Goal: Find specific page/section: Find specific page/section

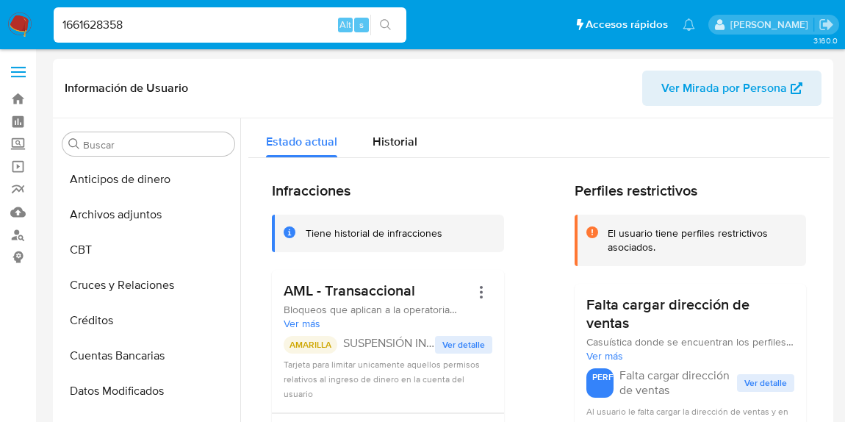
select select "10"
click at [147, 28] on input "1661628358" at bounding box center [230, 24] width 353 height 19
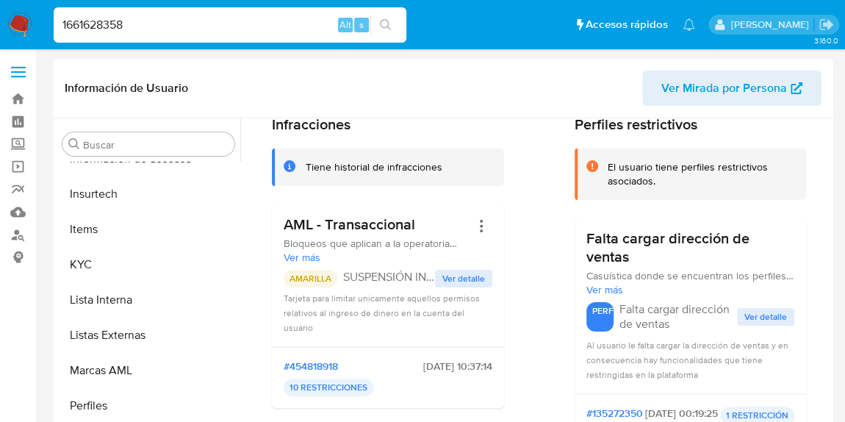
drag, startPoint x: 148, startPoint y: 26, endPoint x: 2, endPoint y: 61, distance: 149.5
type input "900841977"
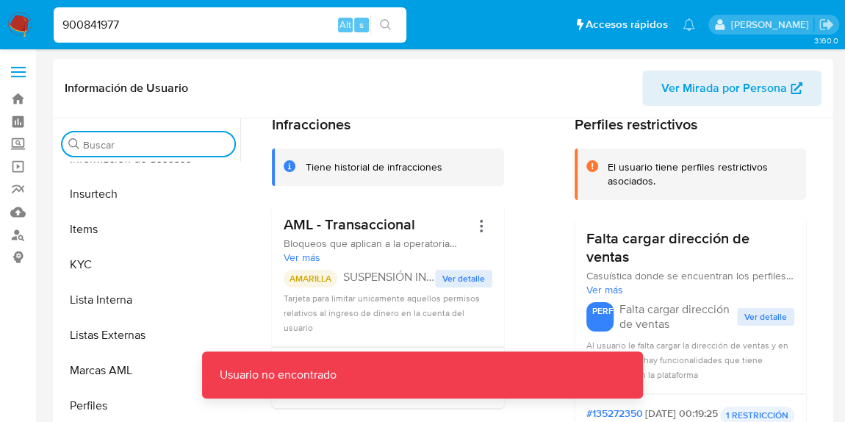
click at [179, 148] on input "Buscar" at bounding box center [155, 144] width 145 height 13
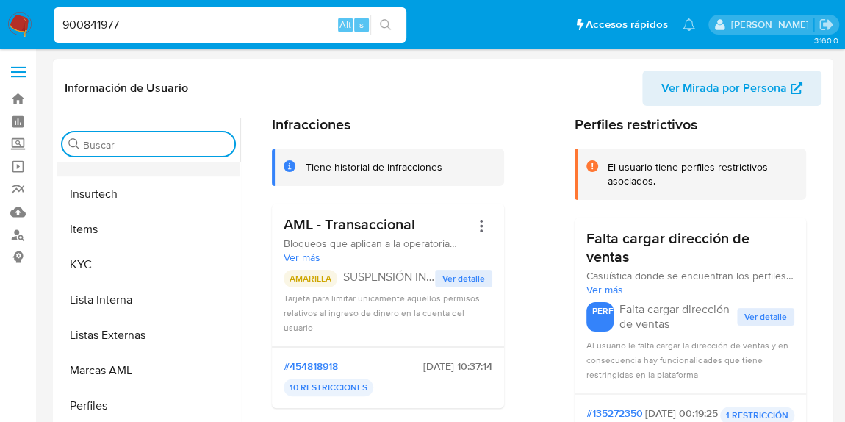
paste input "900841977"
type input "900841977"
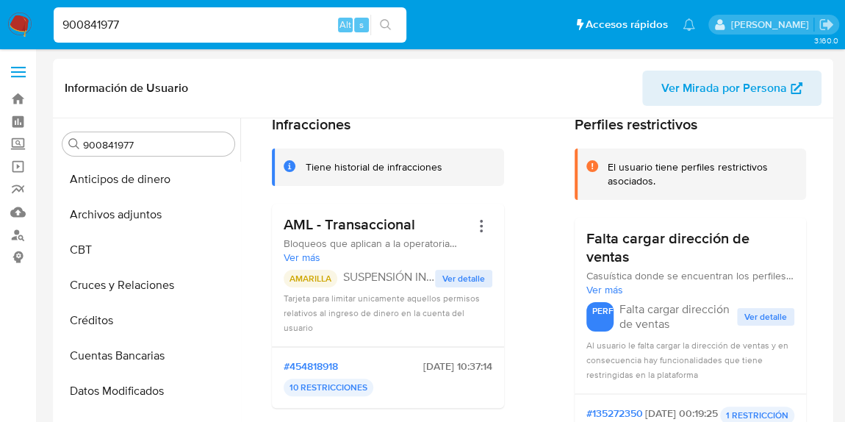
click at [259, 21] on input "900841977" at bounding box center [230, 24] width 353 height 19
click at [21, 71] on span at bounding box center [18, 72] width 15 height 2
click at [0, 0] on input "checkbox" at bounding box center [0, 0] width 0 height 0
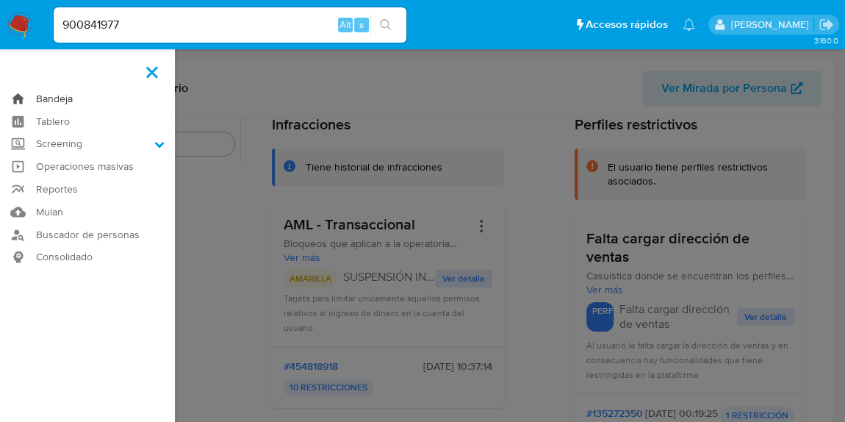
click at [37, 96] on link "Bandeja" at bounding box center [87, 98] width 175 height 23
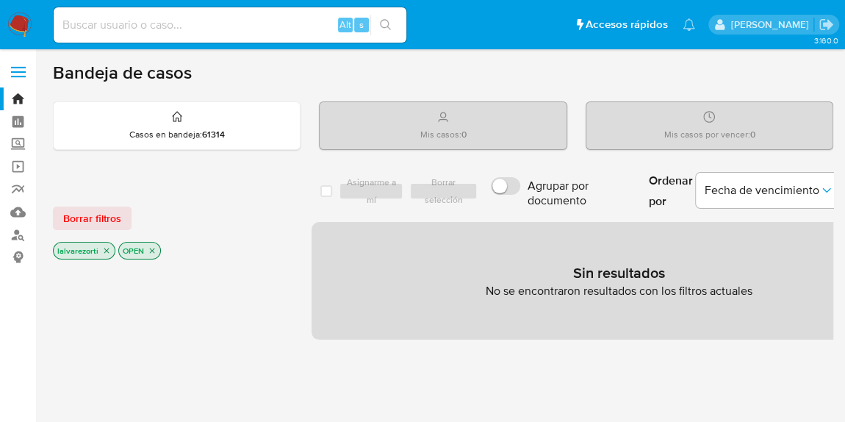
click at [149, 248] on icon "close-filter" at bounding box center [152, 250] width 9 height 9
click at [105, 250] on icon "close-filter" at bounding box center [106, 252] width 5 height 5
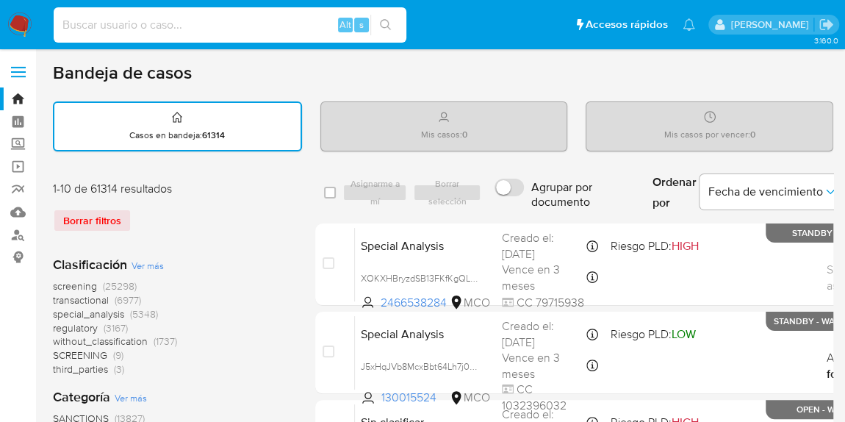
click at [148, 25] on input at bounding box center [230, 24] width 353 height 19
paste input "900841977"
drag, startPoint x: 234, startPoint y: 26, endPoint x: 29, endPoint y: 1, distance: 207.2
click at [29, 1] on nav "Pausado Ver notificaciones 900841977 Alt s Accesos rápidos Presiona las siguien…" at bounding box center [422, 24] width 845 height 49
paste input "1212217936"
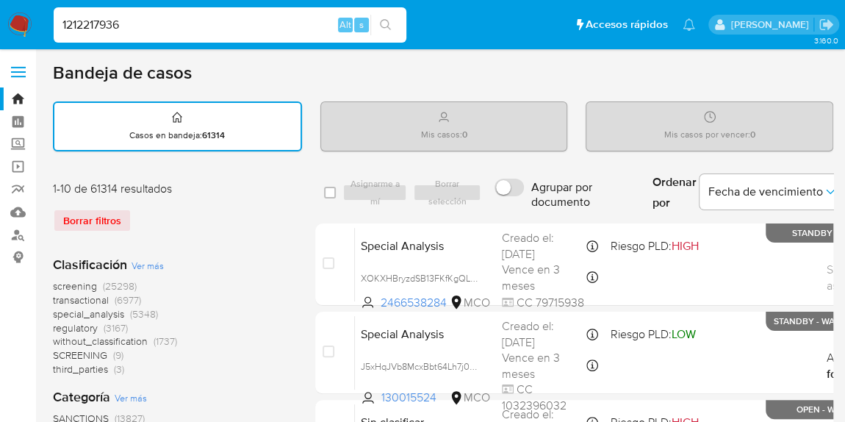
type input "1212217936"
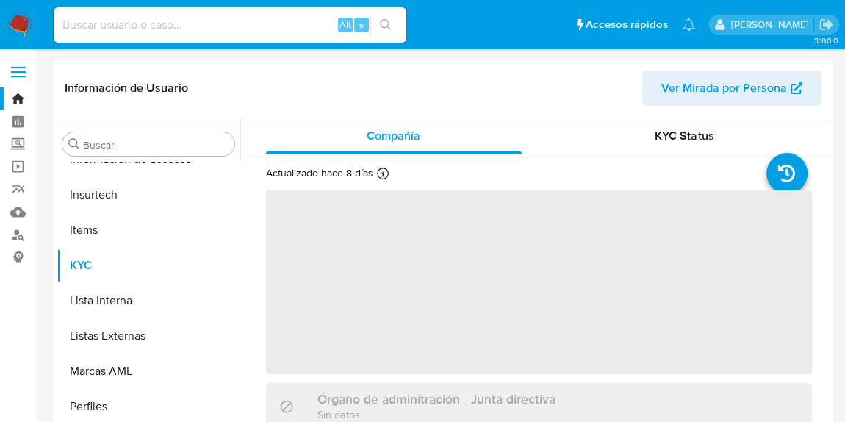
scroll to position [620, 0]
select select "10"
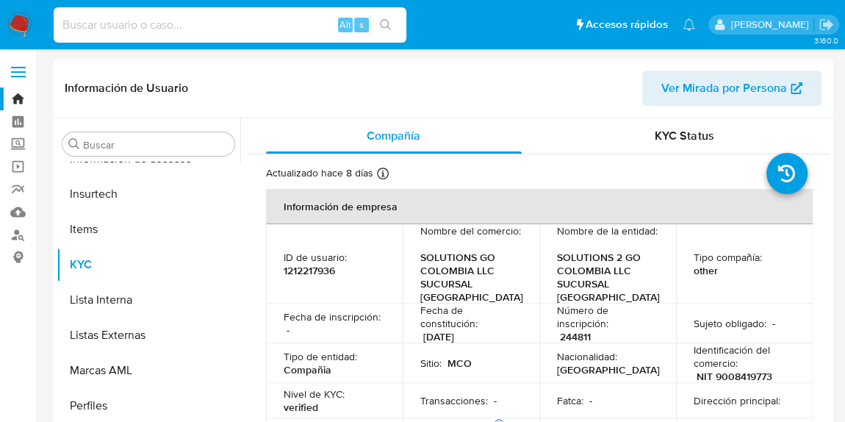
click at [196, 21] on input at bounding box center [230, 24] width 353 height 19
paste input "1075407215"
type input "1075407215"
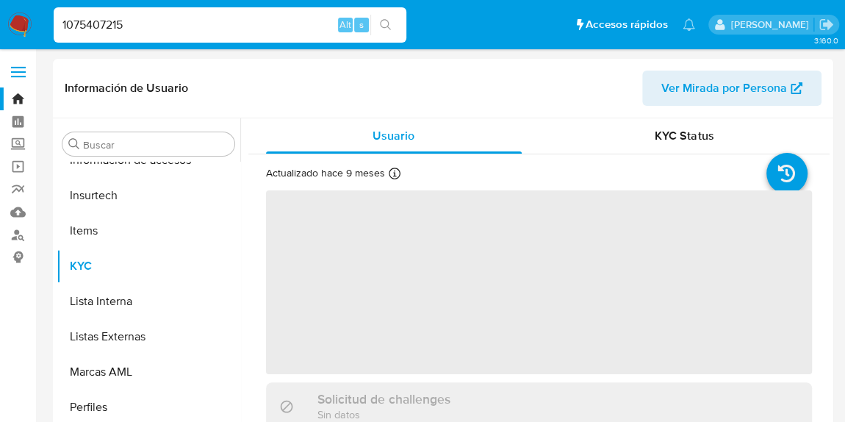
scroll to position [620, 0]
select select "10"
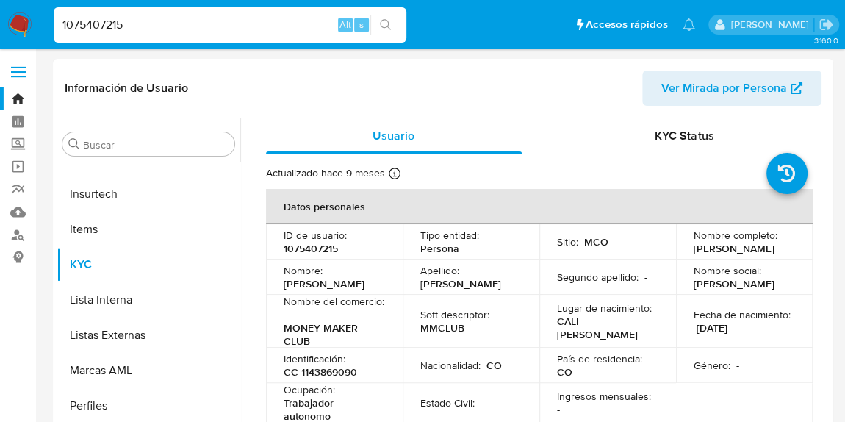
click at [196, 21] on input "1075407215" at bounding box center [230, 24] width 353 height 19
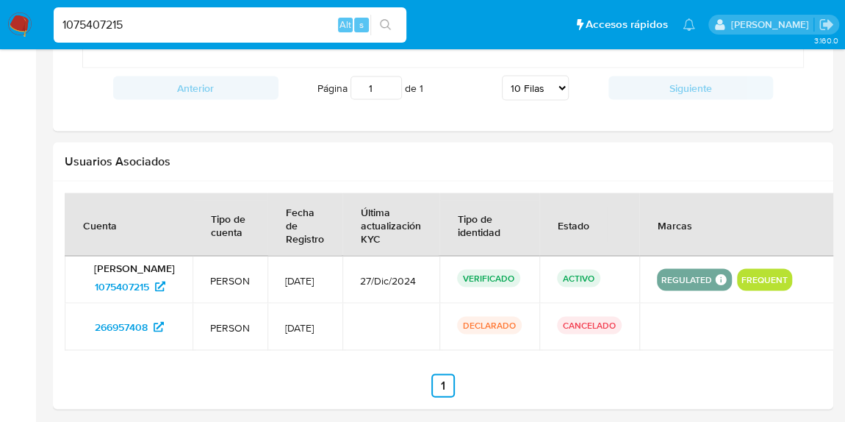
scroll to position [1421, 0]
